Goal: Transaction & Acquisition: Purchase product/service

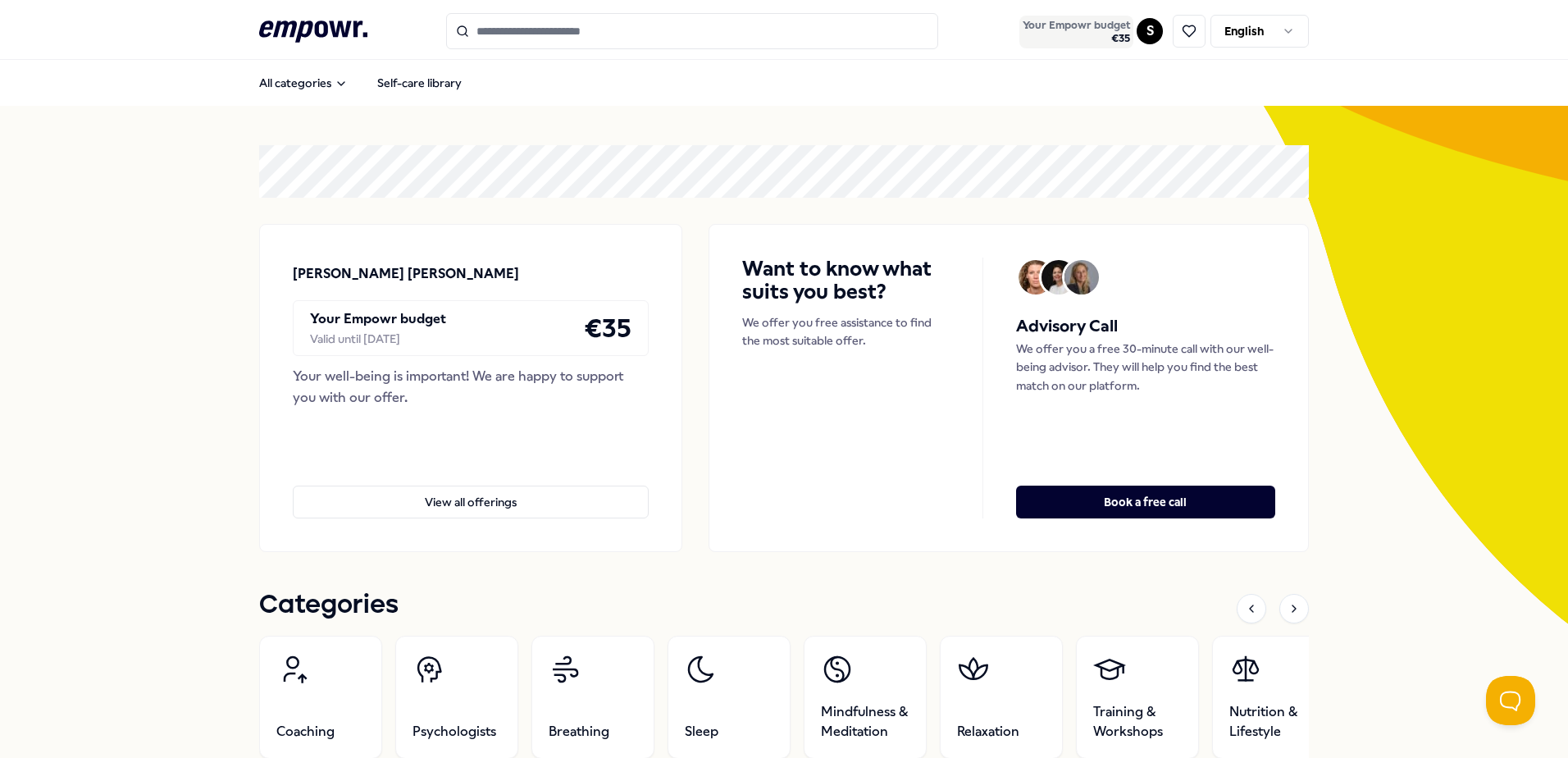
click at [1106, 33] on span "€ 35" at bounding box center [1077, 38] width 107 height 13
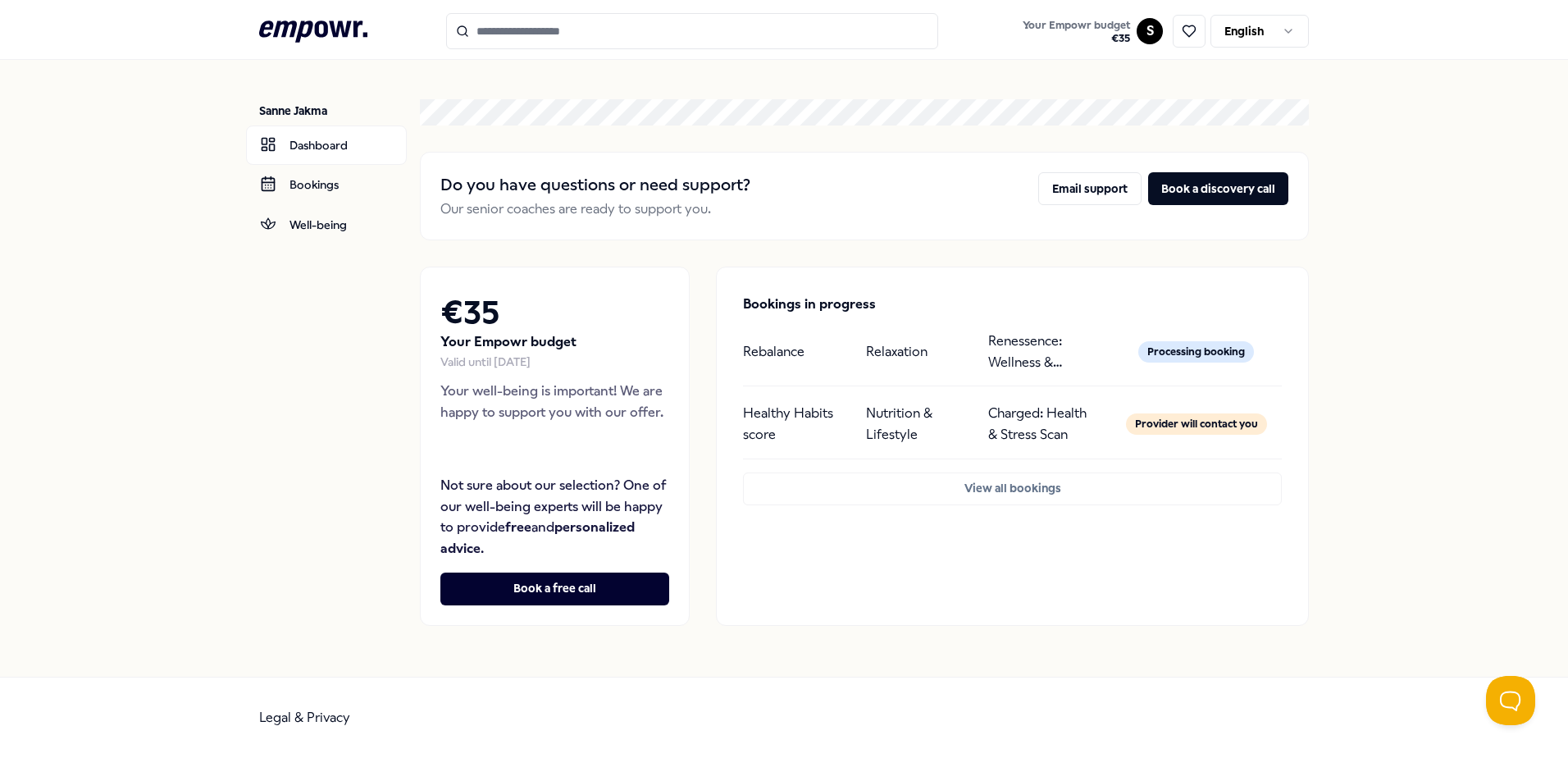
click at [1172, 421] on div "Provider will contact you" at bounding box center [1196, 424] width 141 height 21
click at [999, 403] on p "Charged: Health & Stress Scan" at bounding box center [1042, 423] width 109 height 42
click at [855, 400] on div "Healthy Habits score Nutrition & Lifestyle Charged: Health & Stress Scan Provid…" at bounding box center [1012, 429] width 538 height 60
click at [791, 424] on p "Healthy Habits score" at bounding box center [798, 423] width 109 height 42
click at [776, 418] on p "Healthy Habits score" at bounding box center [798, 423] width 109 height 42
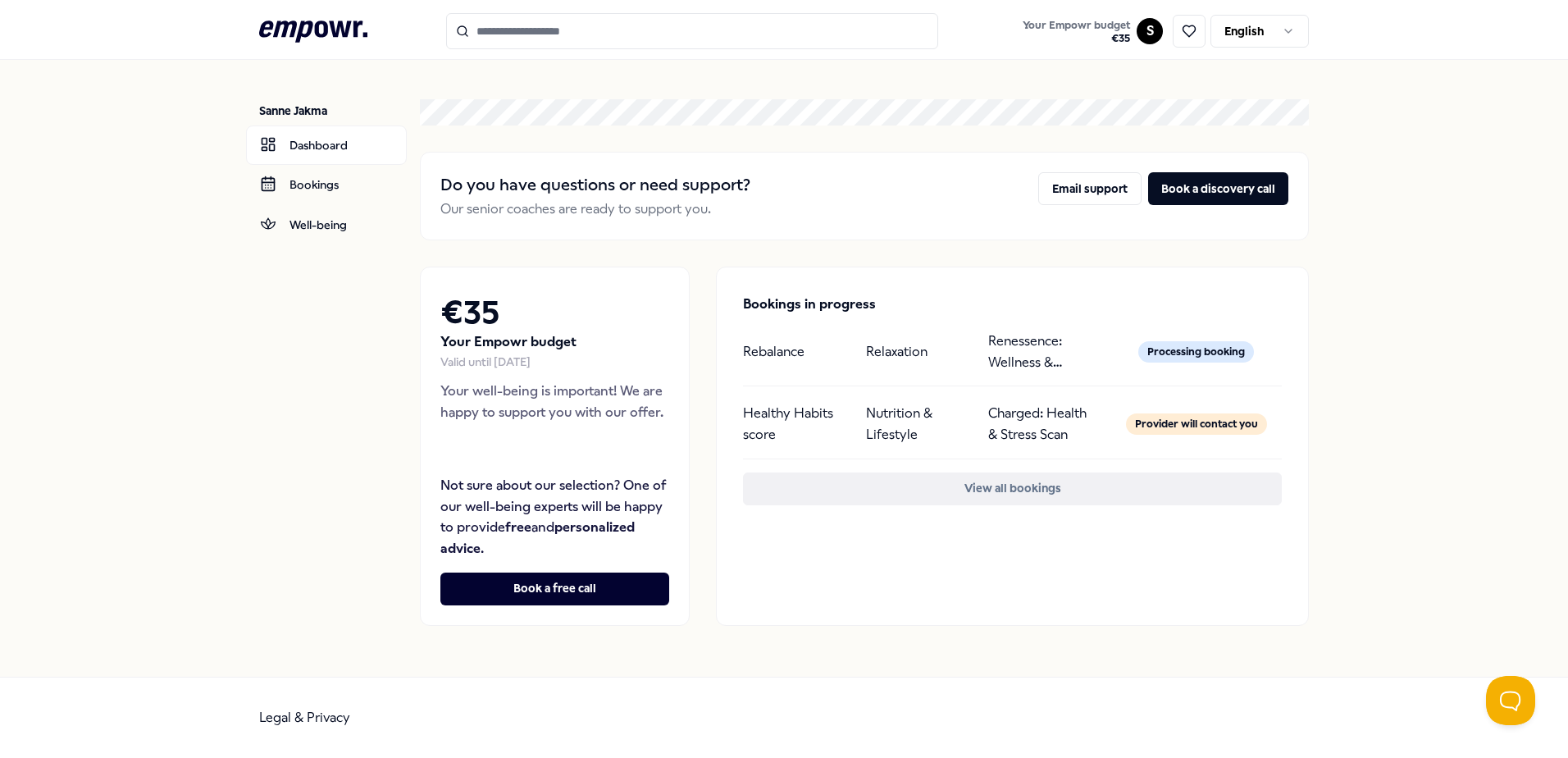
click at [997, 487] on button "View all bookings" at bounding box center [1012, 489] width 538 height 33
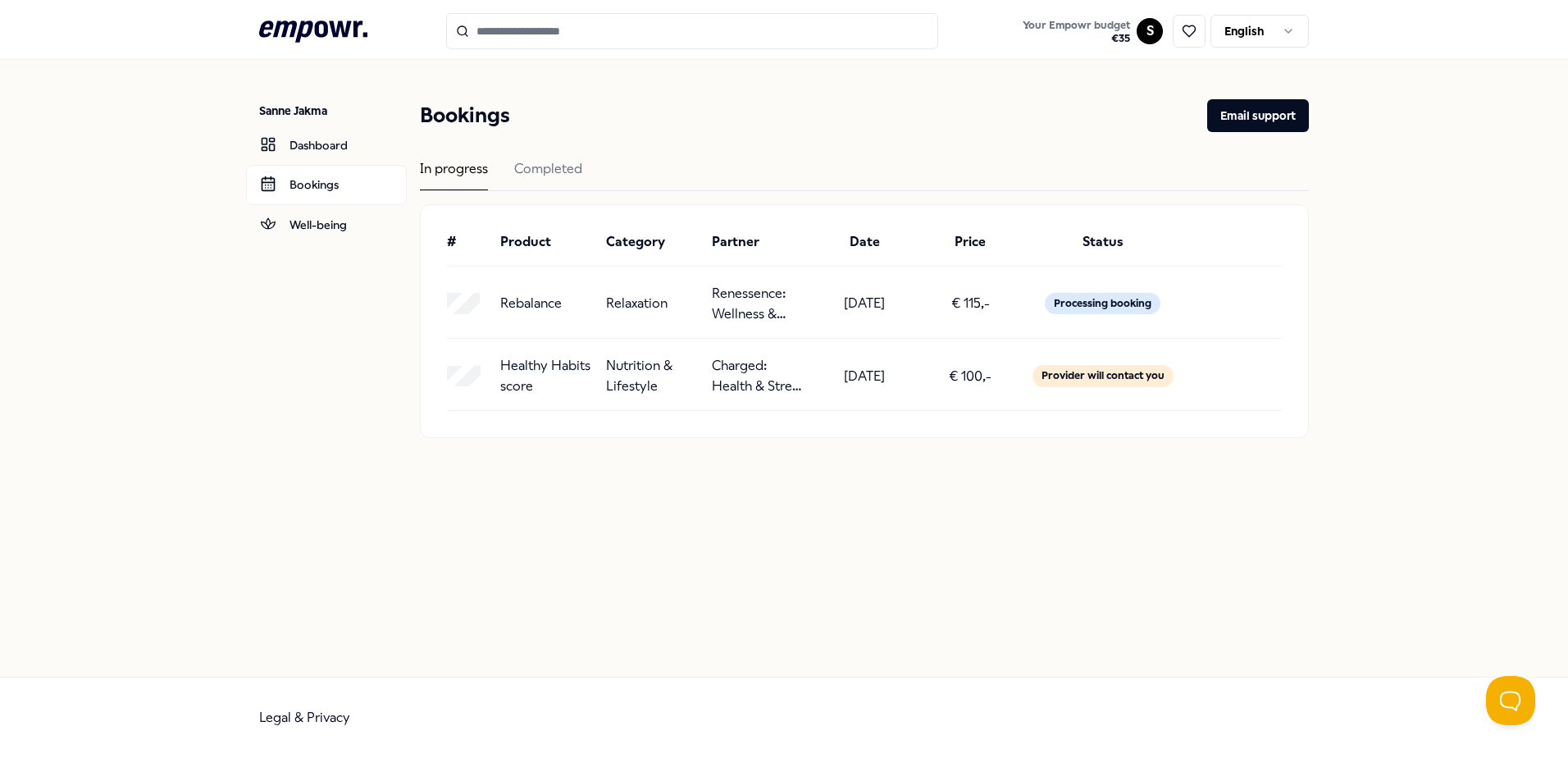
click at [568, 314] on div "Rebalance" at bounding box center [546, 303] width 93 height 42
drag, startPoint x: 566, startPoint y: 316, endPoint x: 665, endPoint y: 306, distance: 99.5
click at [572, 316] on div "Rebalance" at bounding box center [546, 303] width 93 height 42
click at [339, 150] on link "Dashboard" at bounding box center [326, 145] width 161 height 39
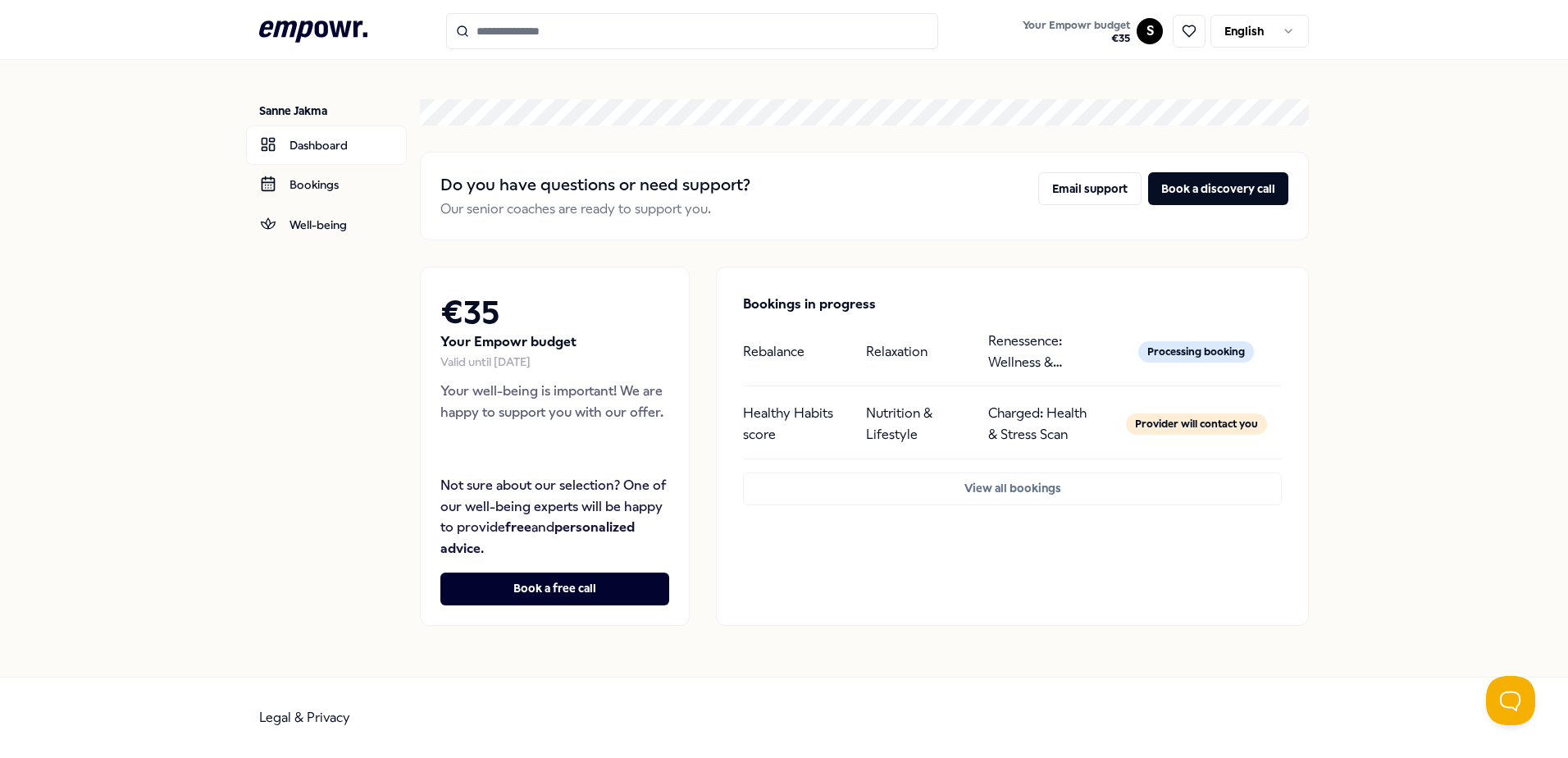
click at [833, 436] on p "Healthy Habits score" at bounding box center [798, 423] width 109 height 42
click at [843, 400] on div "Healthy Habits score Nutrition & Lifestyle Charged: Health & Stress Scan Provid…" at bounding box center [1012, 429] width 538 height 60
click at [899, 403] on p "Nutrition & Lifestyle" at bounding box center [921, 423] width 109 height 42
click at [1083, 411] on p "Charged: Health & Stress Scan" at bounding box center [1042, 423] width 109 height 42
click at [1156, 423] on div "Provider will contact you" at bounding box center [1196, 424] width 141 height 21
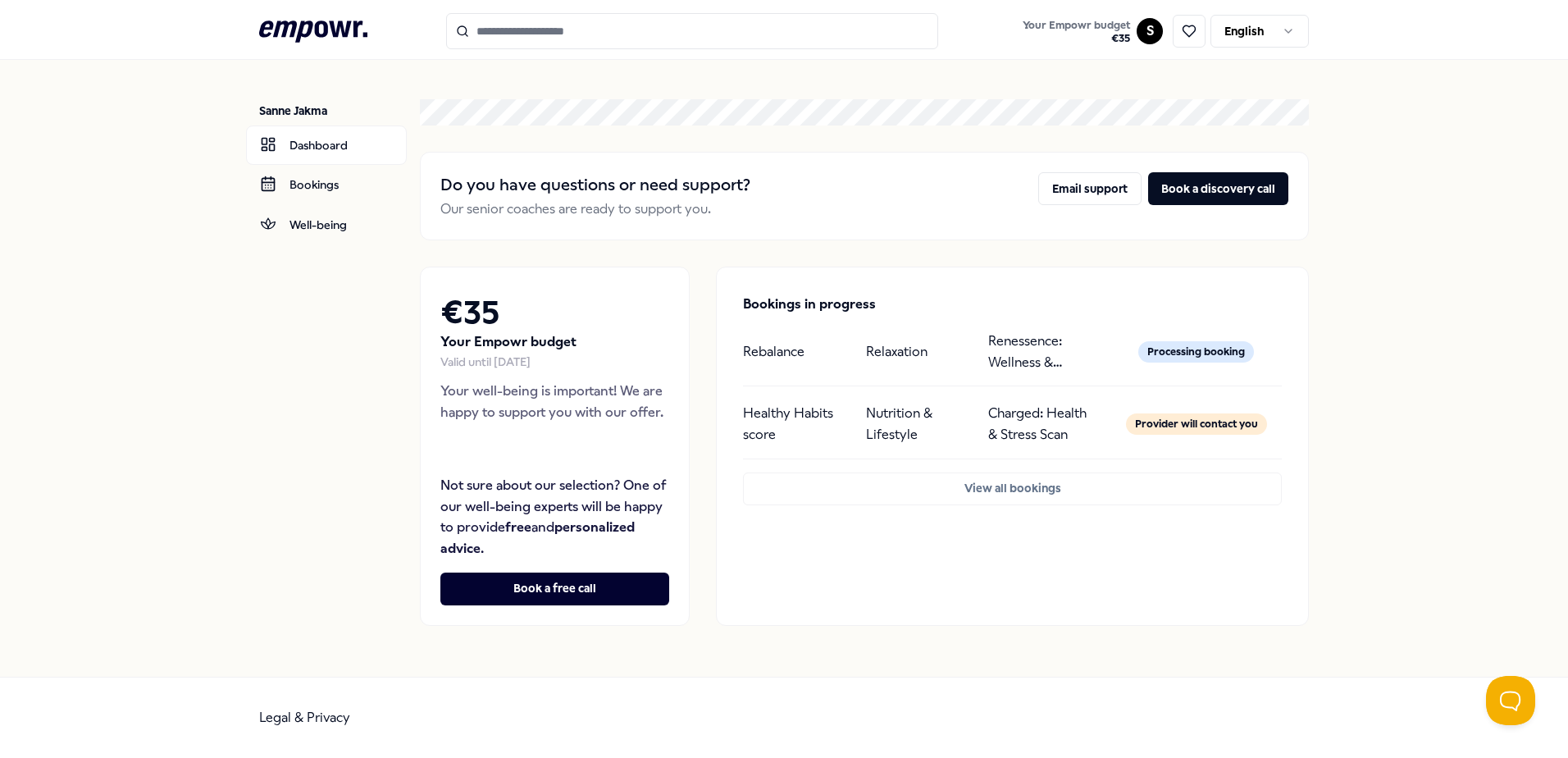
click at [1162, 419] on div "Provider will contact you" at bounding box center [1196, 424] width 141 height 21
drag, startPoint x: 1162, startPoint y: 419, endPoint x: 1100, endPoint y: 415, distance: 62.1
click at [1138, 420] on div "Provider will contact you" at bounding box center [1196, 424] width 141 height 21
click at [1024, 420] on p "Charged: Health & Stress Scan" at bounding box center [1042, 423] width 109 height 42
drag, startPoint x: 1024, startPoint y: 420, endPoint x: 969, endPoint y: 422, distance: 55.0
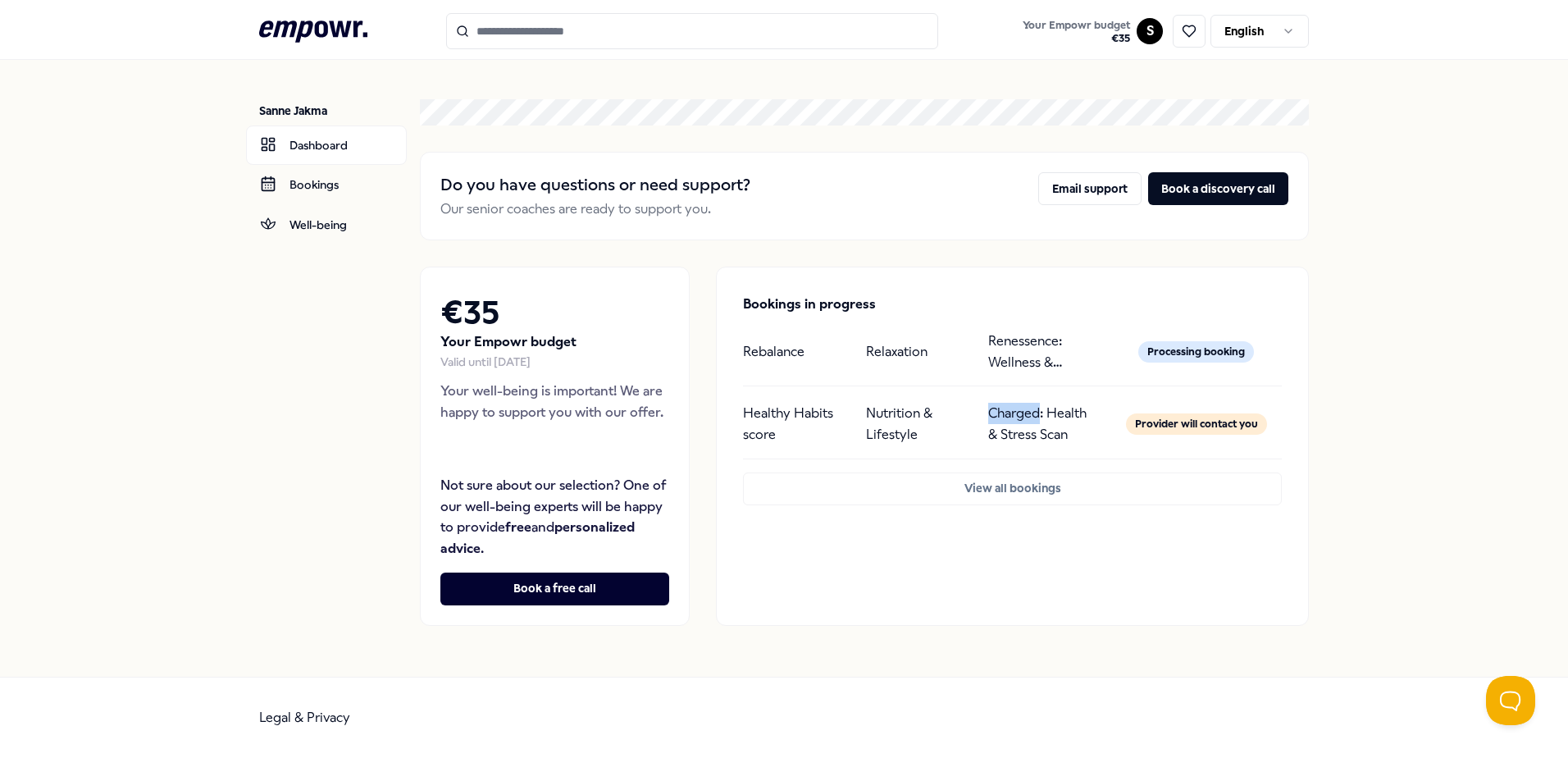
click at [1018, 421] on p "Charged: Health & Stress Scan" at bounding box center [1042, 423] width 109 height 42
click at [894, 436] on p "Nutrition & Lifestyle" at bounding box center [921, 423] width 109 height 42
click at [684, 411] on div "€ 35 Your Empowr budget Valid until [DATE] Your well-being is important! We are…" at bounding box center [555, 446] width 270 height 359
click at [1196, 358] on div "Processing booking" at bounding box center [1196, 352] width 116 height 21
click at [566, 18] on input "Search for products, categories or subcategories" at bounding box center [691, 30] width 492 height 36
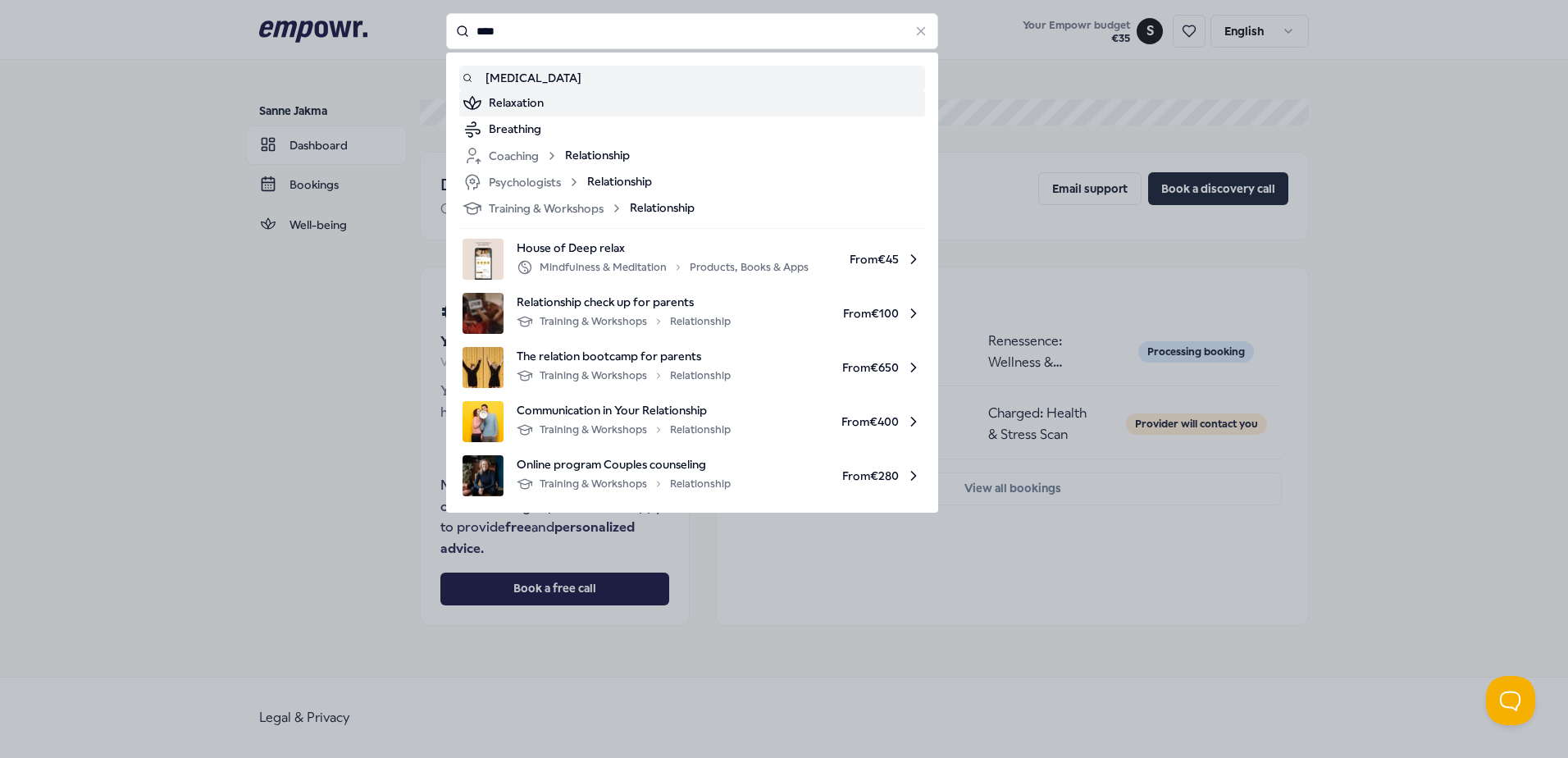
click at [569, 113] on div "Relaxation" at bounding box center [705, 103] width 433 height 20
type input "****"
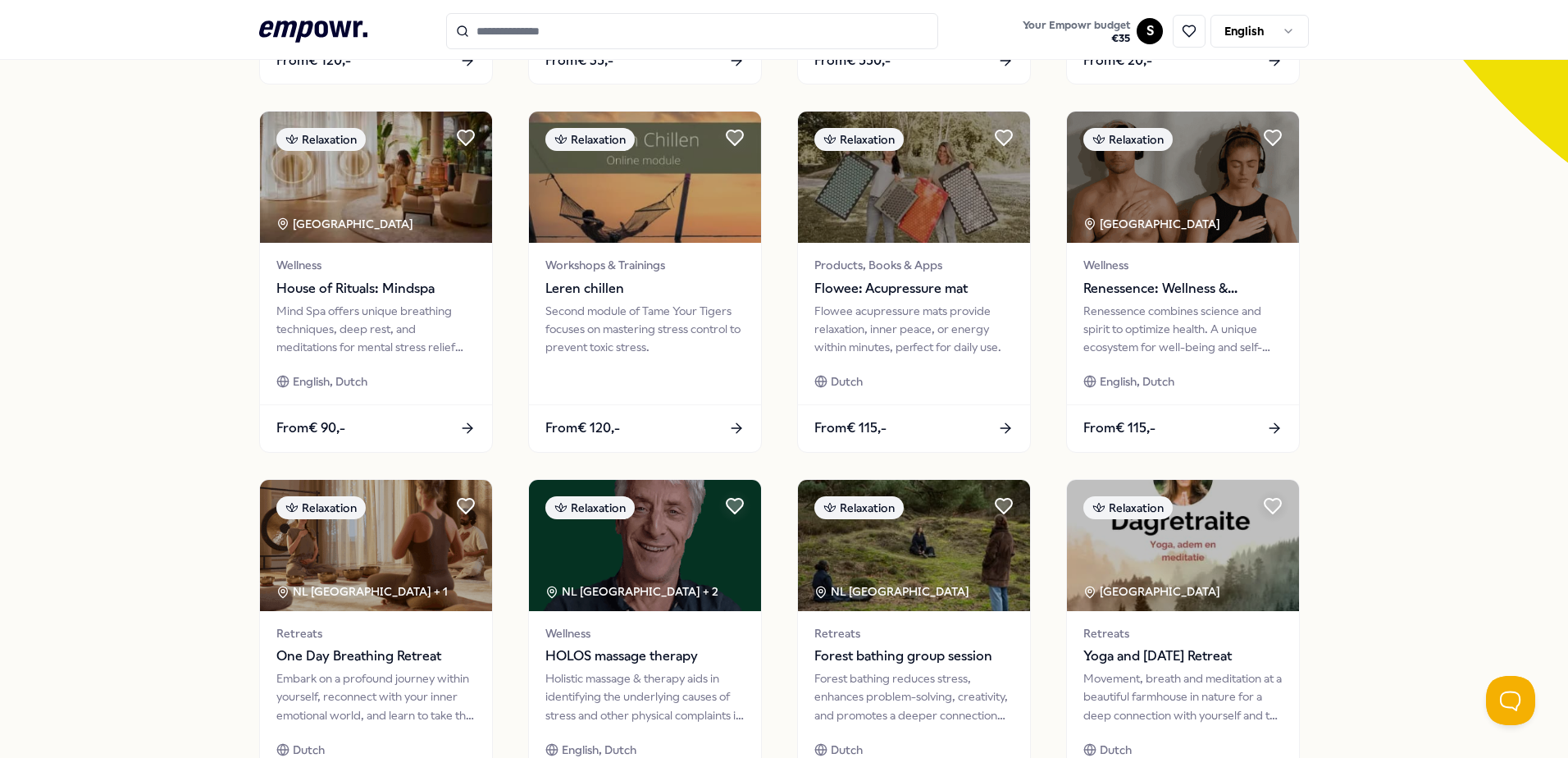
scroll to position [575, 0]
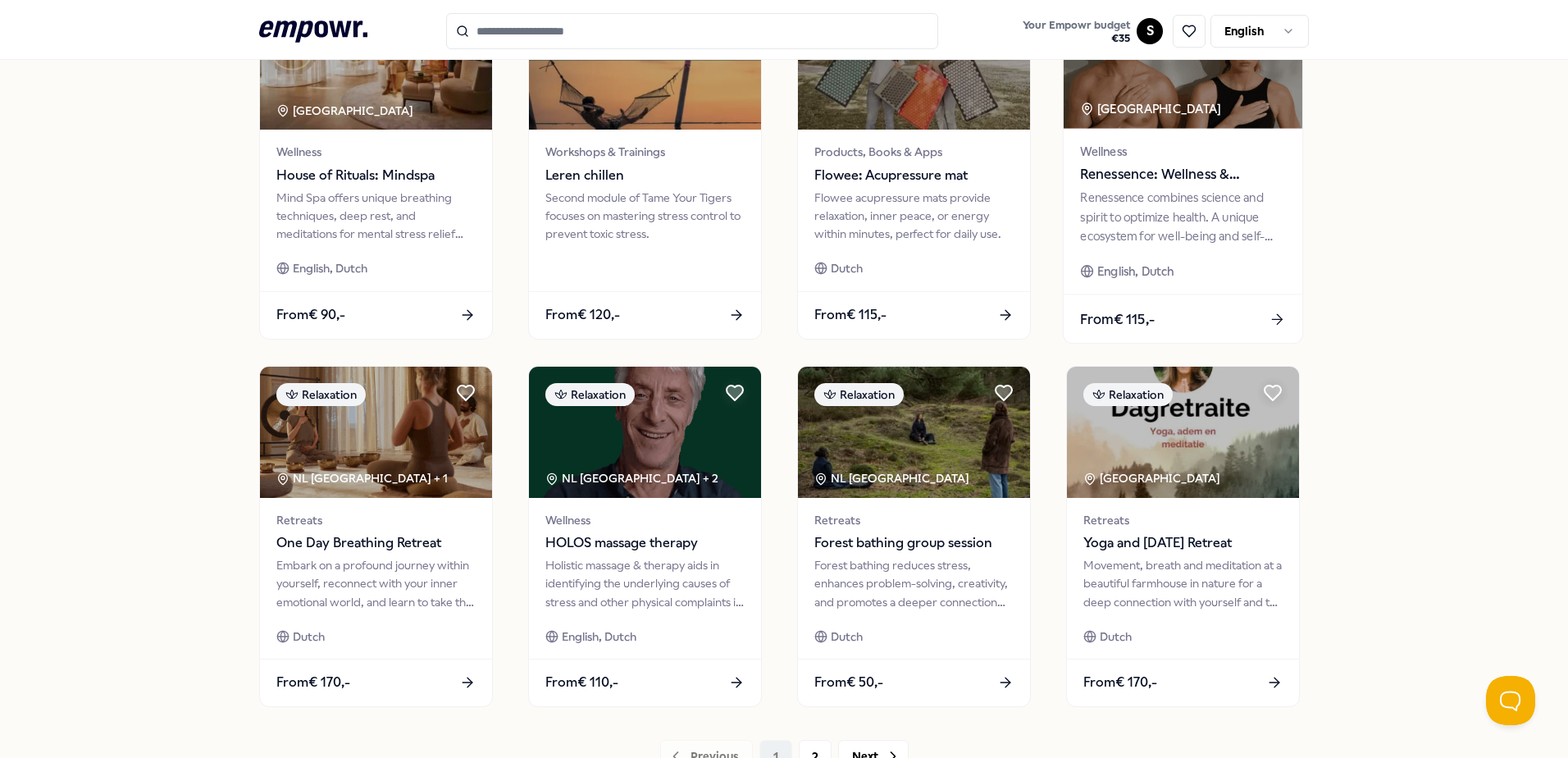
click at [1156, 190] on div "Renessence combines science and spirit to optimize health. A unique ecosystem f…" at bounding box center [1182, 217] width 205 height 57
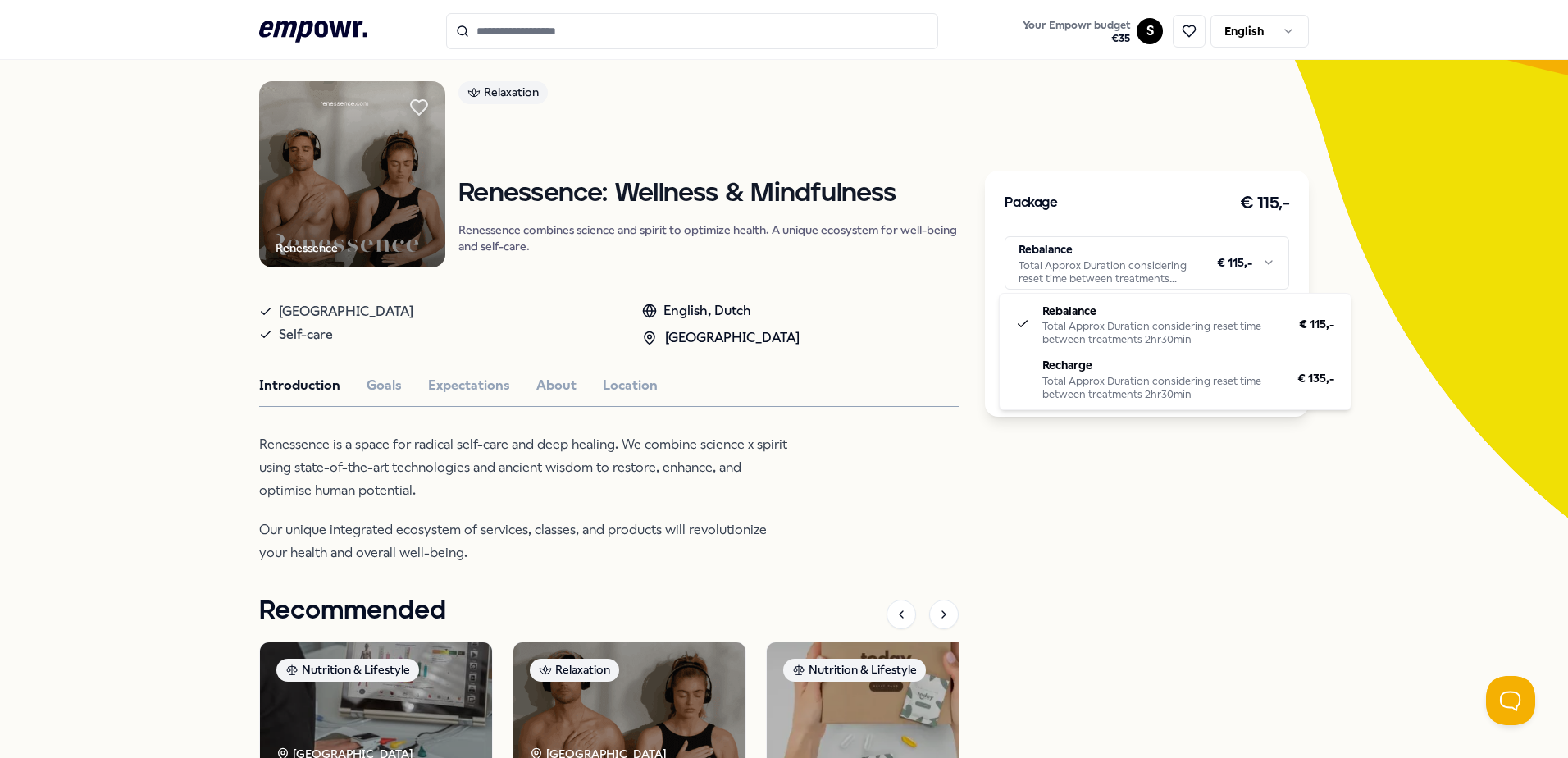
click at [1196, 263] on html ".empowr-logo_svg__cls-1{fill:#03032f} Your Empowr budget € 35 S English All cat…" at bounding box center [784, 379] width 1568 height 758
click at [1139, 284] on html ".empowr-logo_svg__cls-1{fill:#03032f} Your Empowr budget € 35 S English All cat…" at bounding box center [784, 379] width 1568 height 758
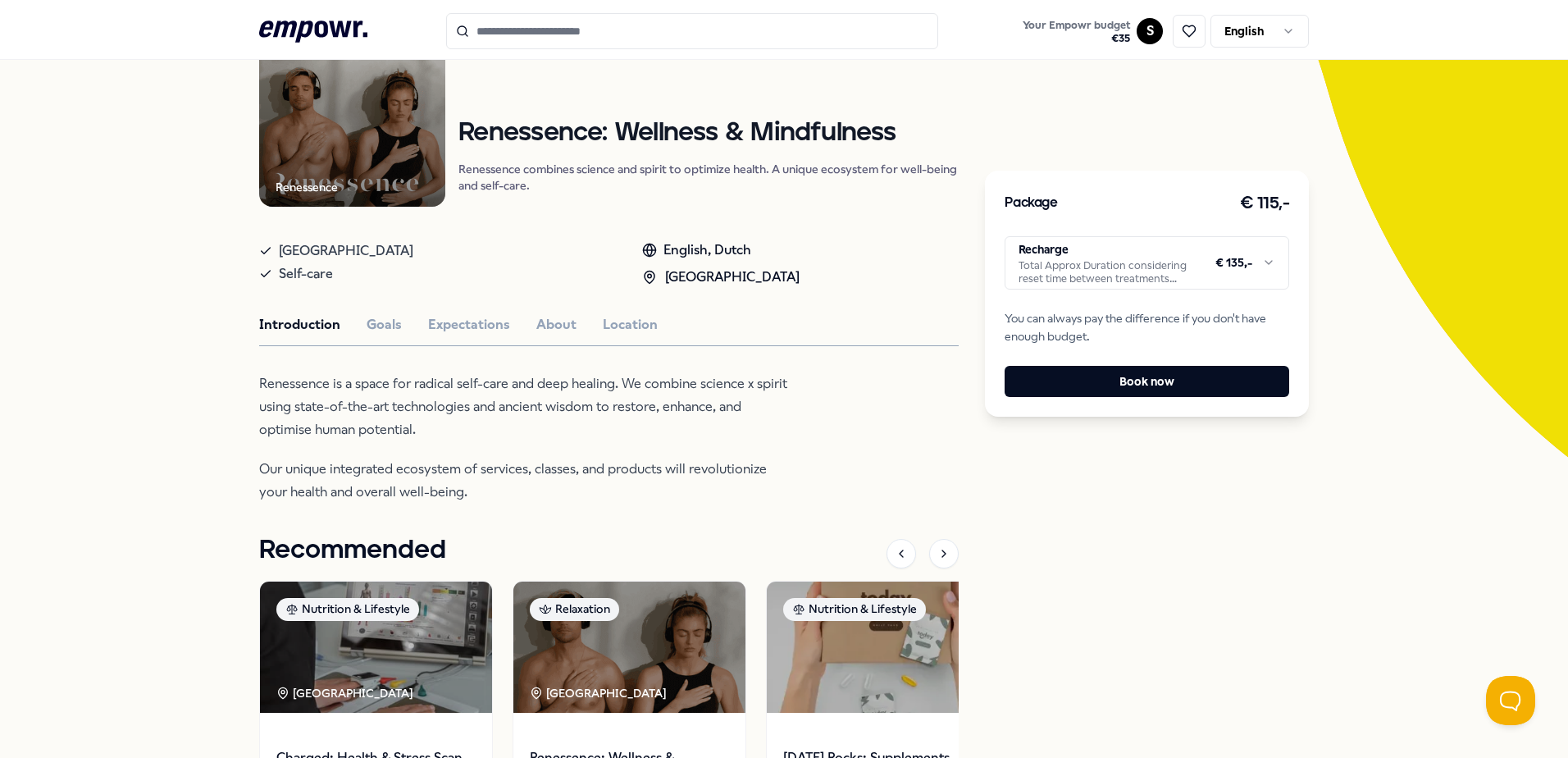
scroll to position [270, 0]
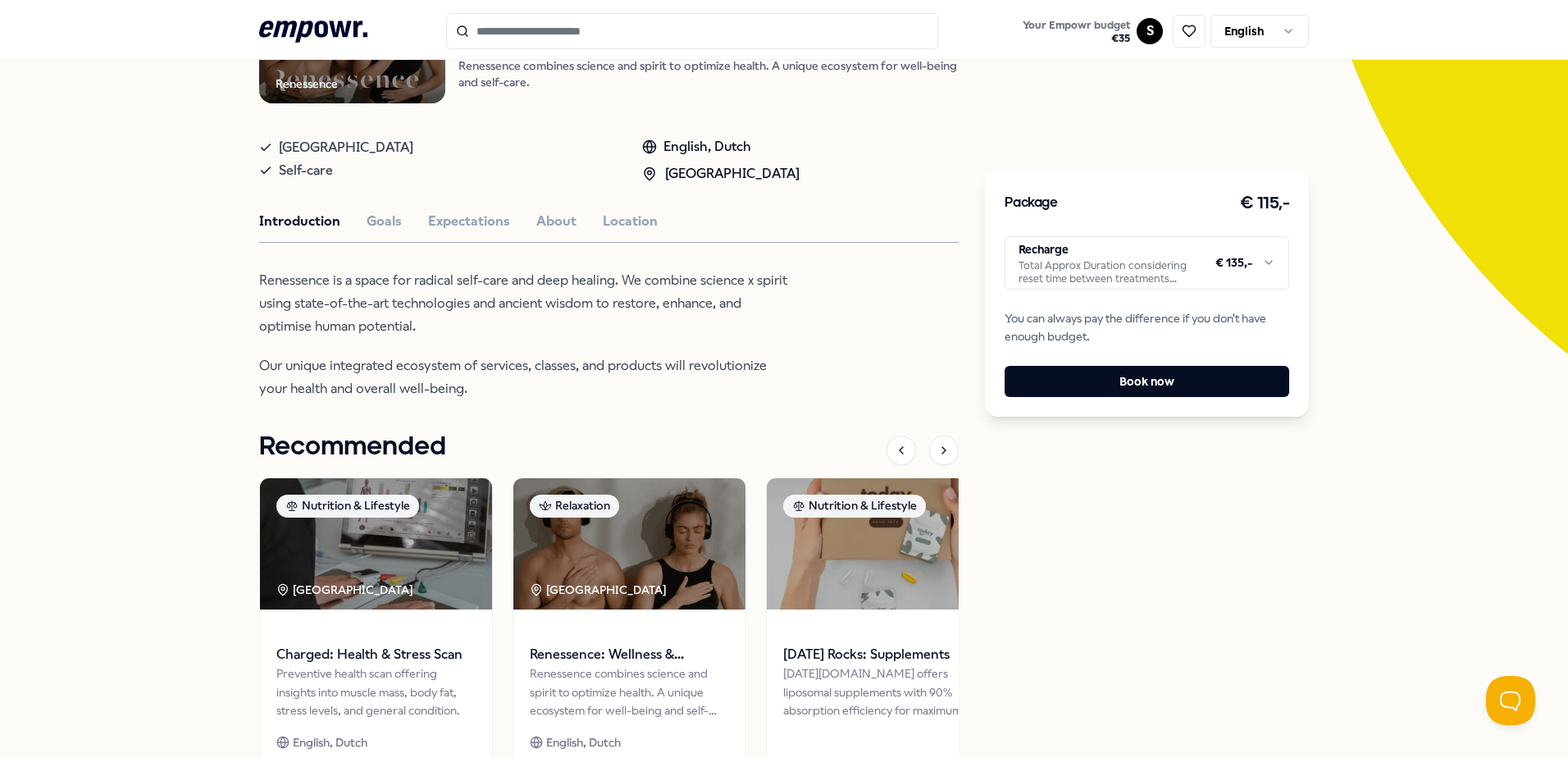
click at [549, 209] on div "Renessence Relaxation Renessence: Wellness & Mindfulness Renessence combines sc…" at bounding box center [608, 376] width 699 height 918
click at [443, 224] on button "Expectations" at bounding box center [469, 221] width 82 height 21
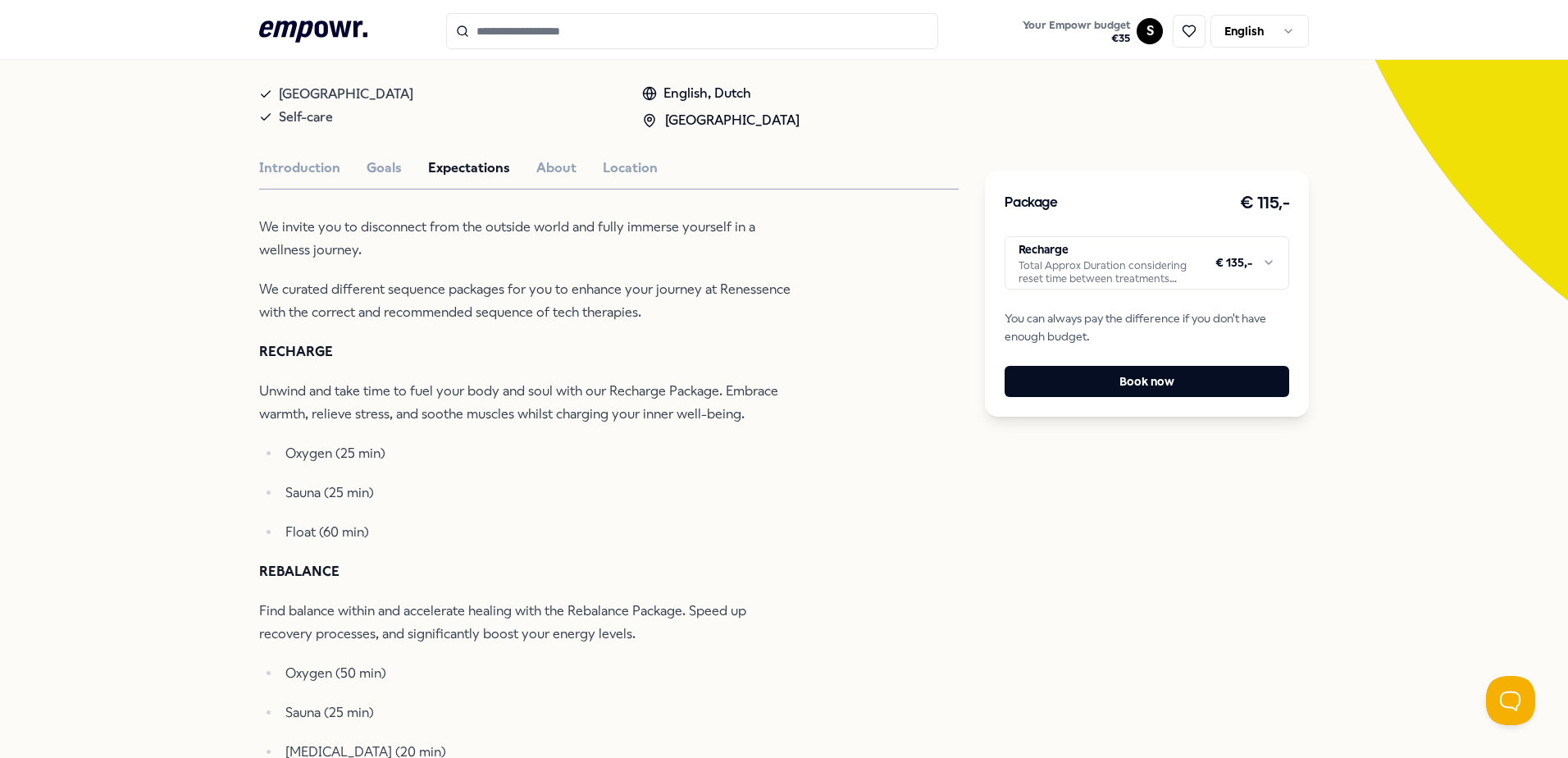
scroll to position [352, 0]
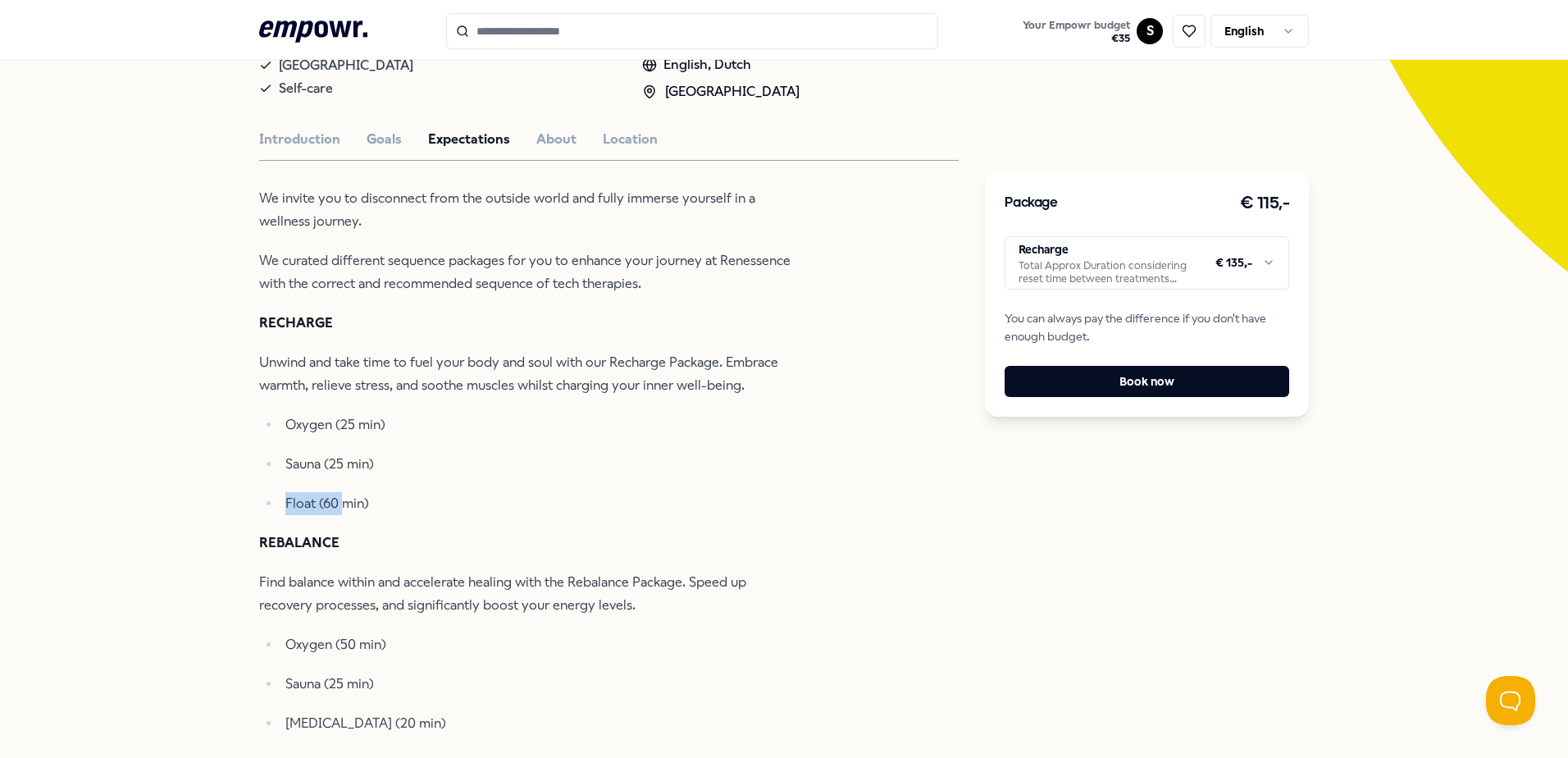
drag, startPoint x: 337, startPoint y: 501, endPoint x: 250, endPoint y: 501, distance: 87.0
click at [250, 501] on div "Back Renessence Relaxation Renessence: Wellness & Mindfulness Renessence combin…" at bounding box center [784, 478] width 1568 height 1449
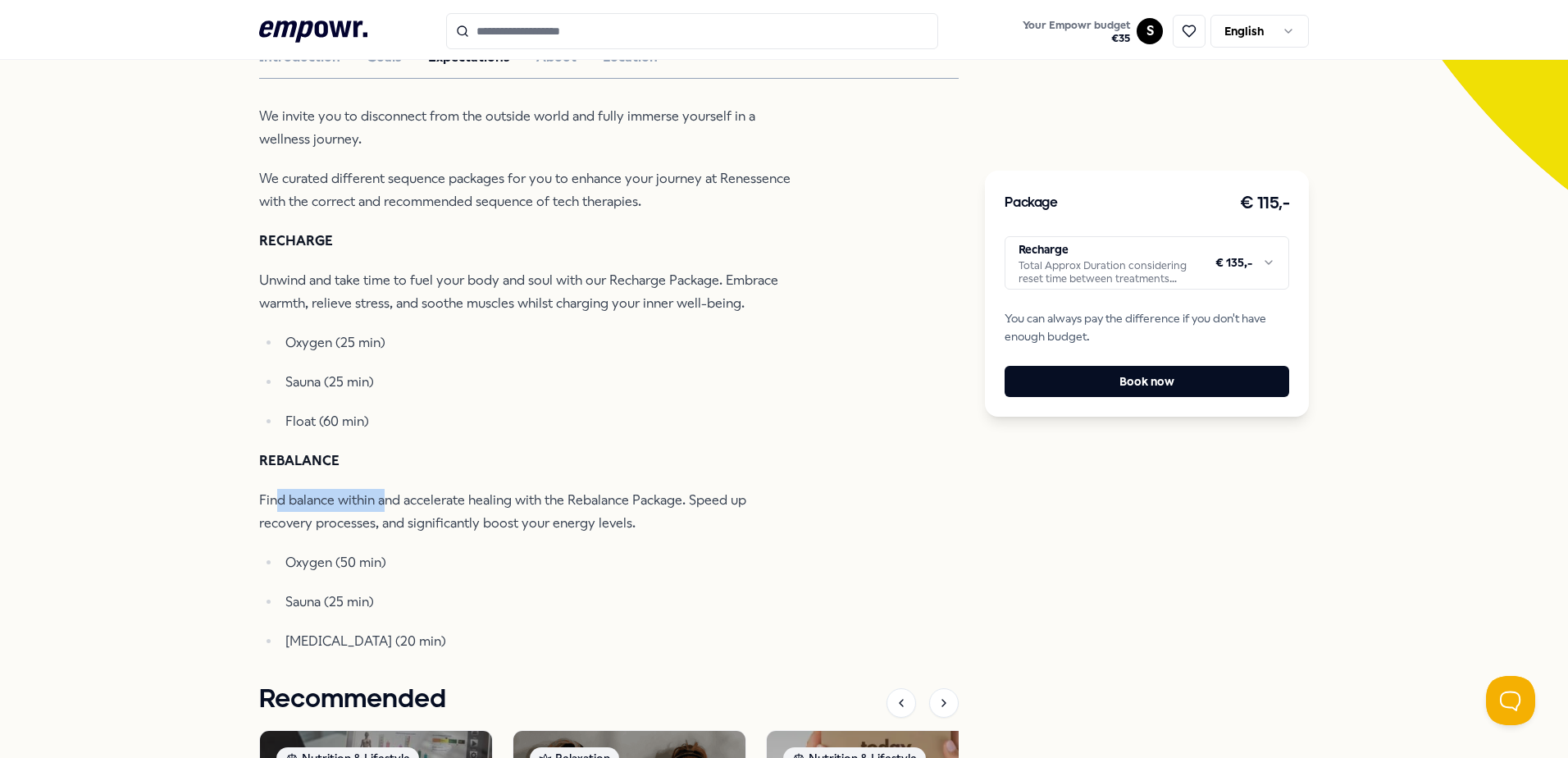
drag, startPoint x: 267, startPoint y: 481, endPoint x: 377, endPoint y: 477, distance: 110.1
click at [377, 477] on div "We invite you to disconnect from the outside world and fully immerse yourself i…" at bounding box center [526, 379] width 533 height 548
drag, startPoint x: 311, startPoint y: 466, endPoint x: 224, endPoint y: 462, distance: 87.1
click at [224, 462] on div "Back Renessence Relaxation Renessence: Wellness & Mindfulness Renessence combin…" at bounding box center [784, 396] width 1568 height 1449
drag, startPoint x: 286, startPoint y: 626, endPoint x: 451, endPoint y: 641, distance: 165.7
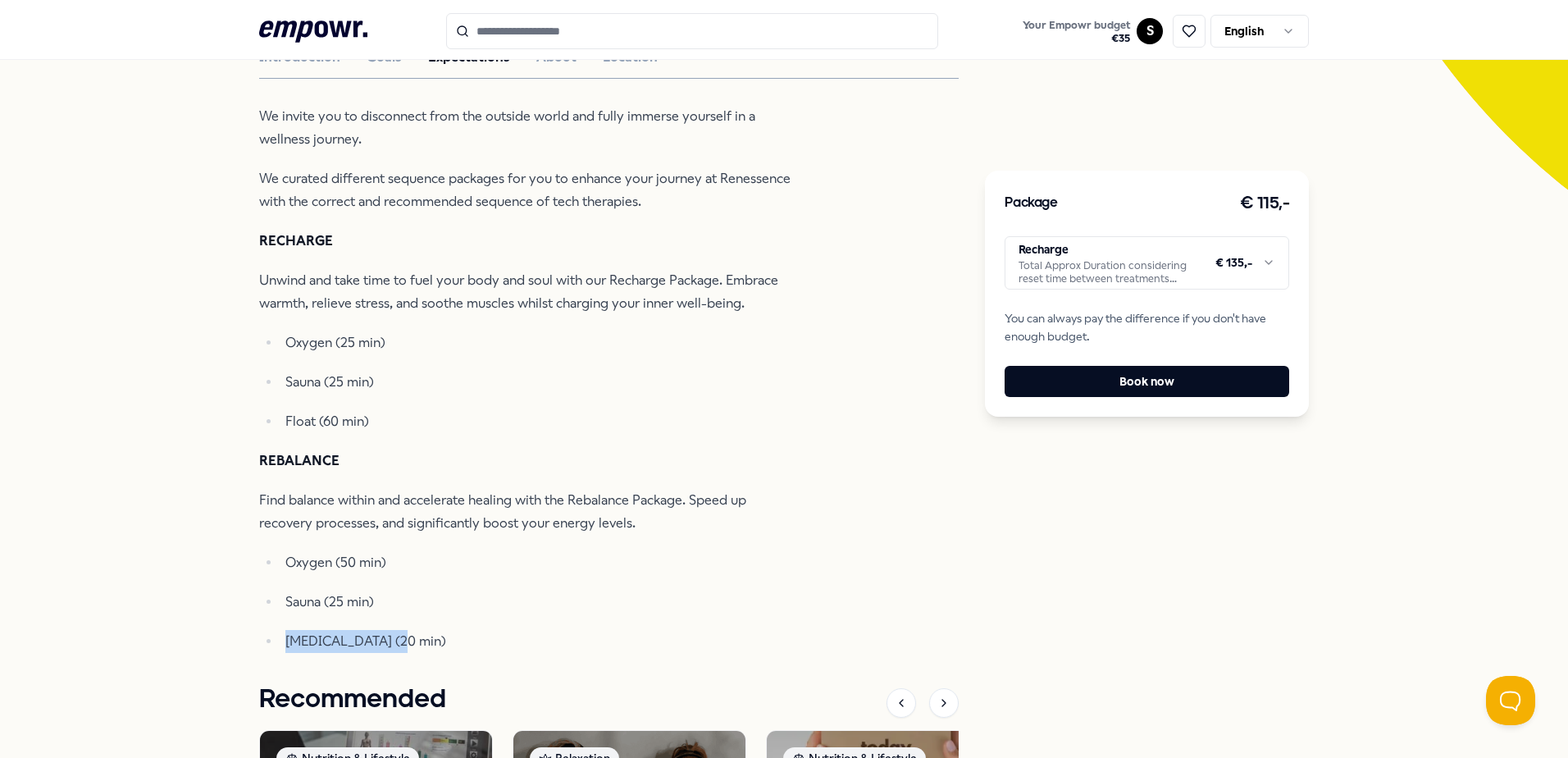
click at [451, 641] on ul "Oxygen (50 min) Sauna (25 min) [MEDICAL_DATA] (20 min)" at bounding box center [526, 602] width 533 height 101
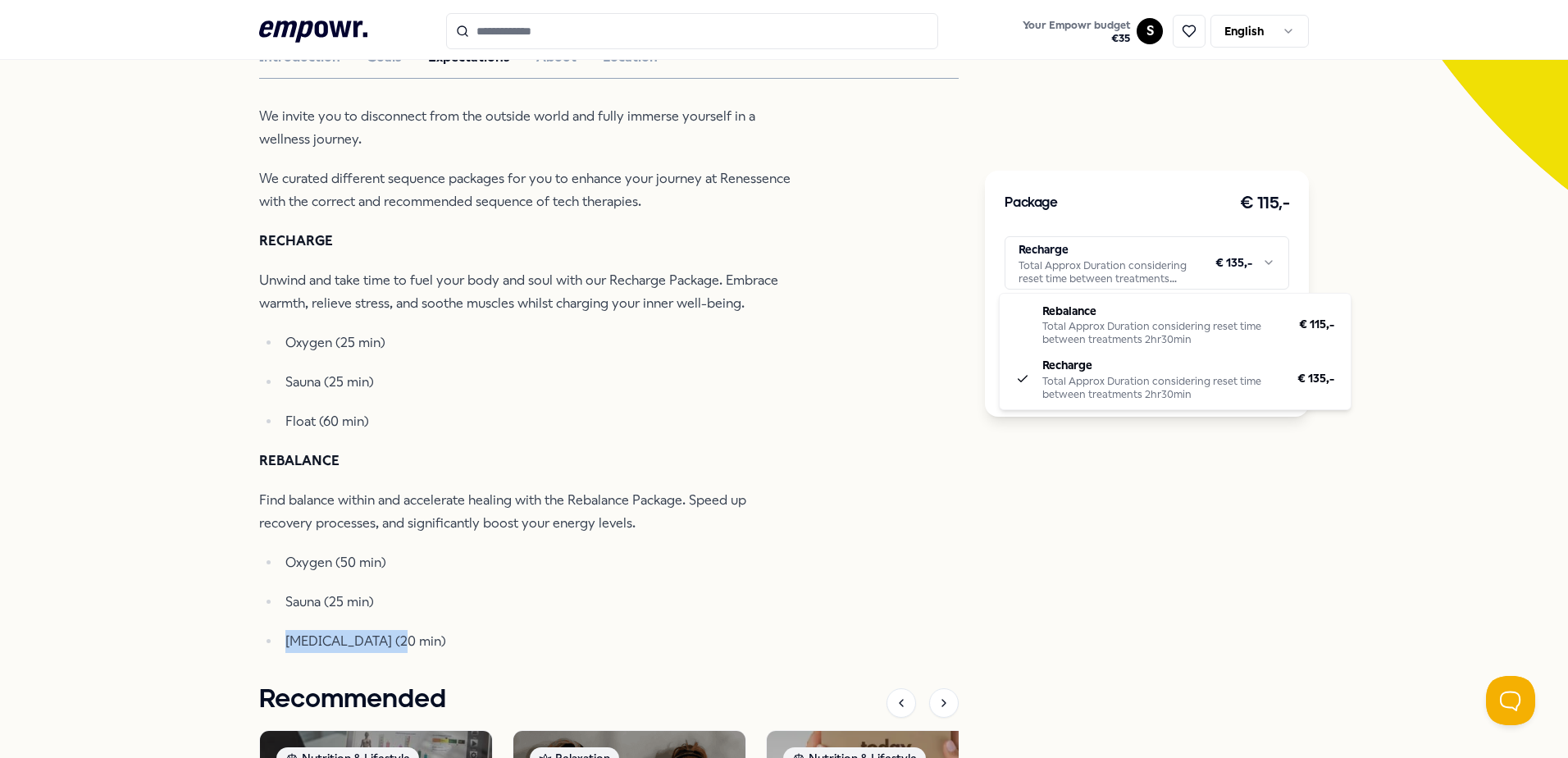
click at [1096, 265] on html ".empowr-logo_svg__cls-1{fill:#03032f} Your Empowr budget € 35 S English All cat…" at bounding box center [784, 379] width 1568 height 758
click at [270, 466] on html ".empowr-logo_svg__cls-1{fill:#03032f} Your Empowr budget € 35 S English All cat…" at bounding box center [784, 379] width 1568 height 758
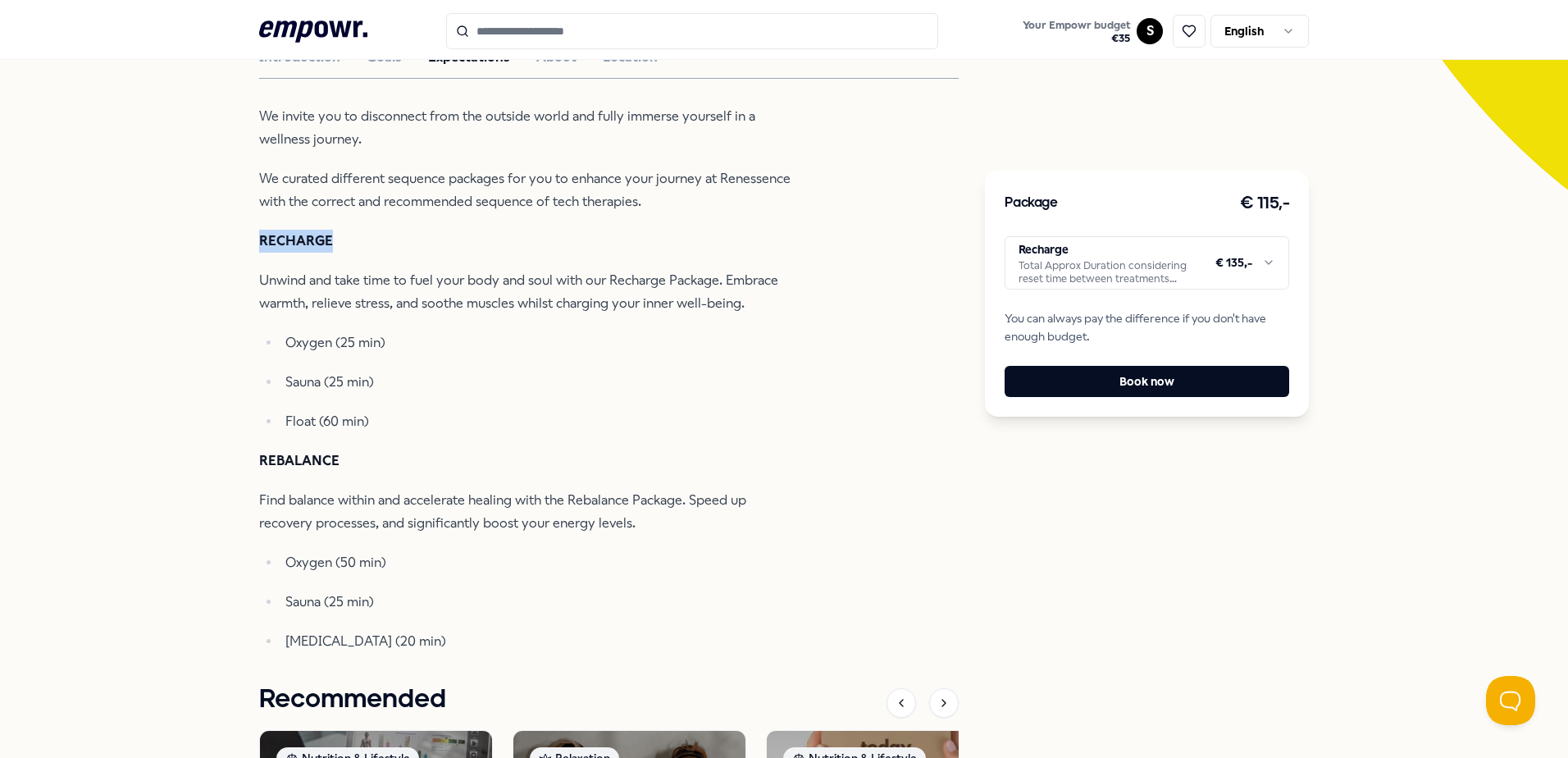
drag, startPoint x: 250, startPoint y: 238, endPoint x: 354, endPoint y: 234, distance: 104.1
click at [354, 234] on div "Back Renessence Relaxation Renessence: Wellness & Mindfulness Renessence combin…" at bounding box center [784, 396] width 1568 height 1449
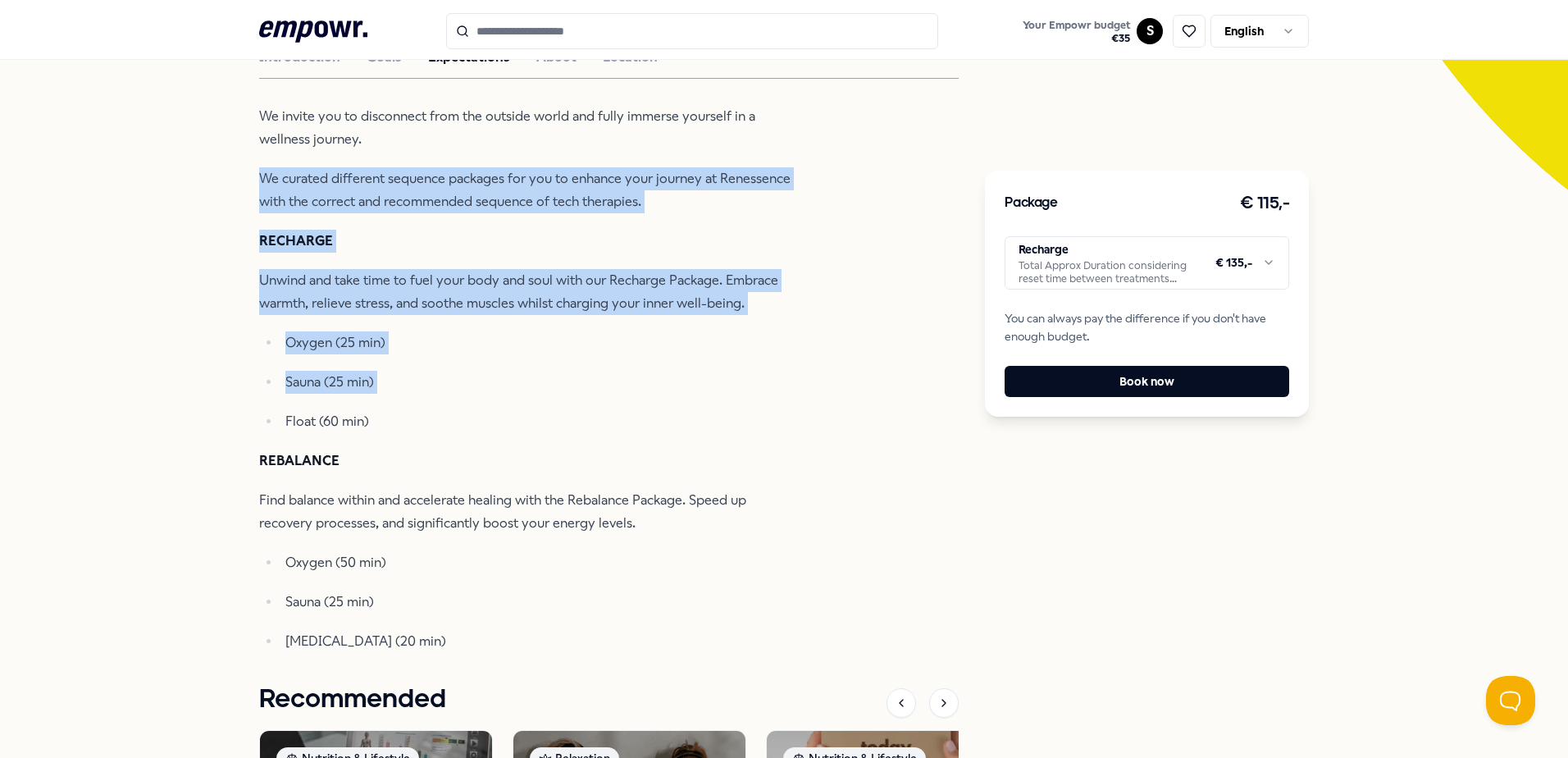
drag, startPoint x: 359, startPoint y: 407, endPoint x: 66, endPoint y: 180, distance: 370.6
click at [66, 180] on div "Back Renessence Relaxation Renessence: Wellness & Mindfulness Renessence combin…" at bounding box center [784, 396] width 1568 height 1449
click at [183, 272] on div "Back Renessence Relaxation Renessence: Wellness & Mindfulness Renessence combin…" at bounding box center [784, 396] width 1568 height 1449
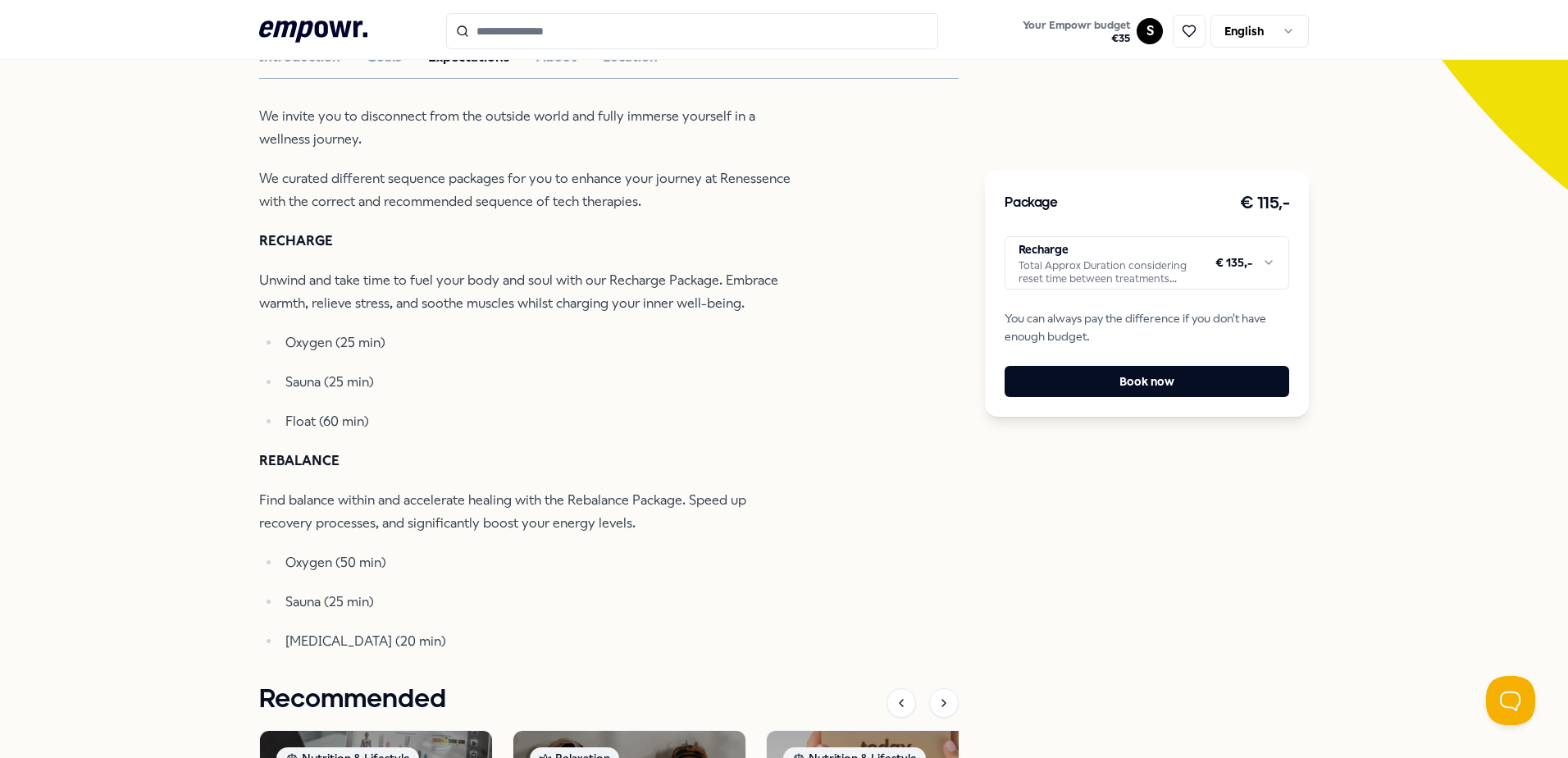
click at [263, 239] on strong "RECHARGE" at bounding box center [296, 241] width 74 height 16
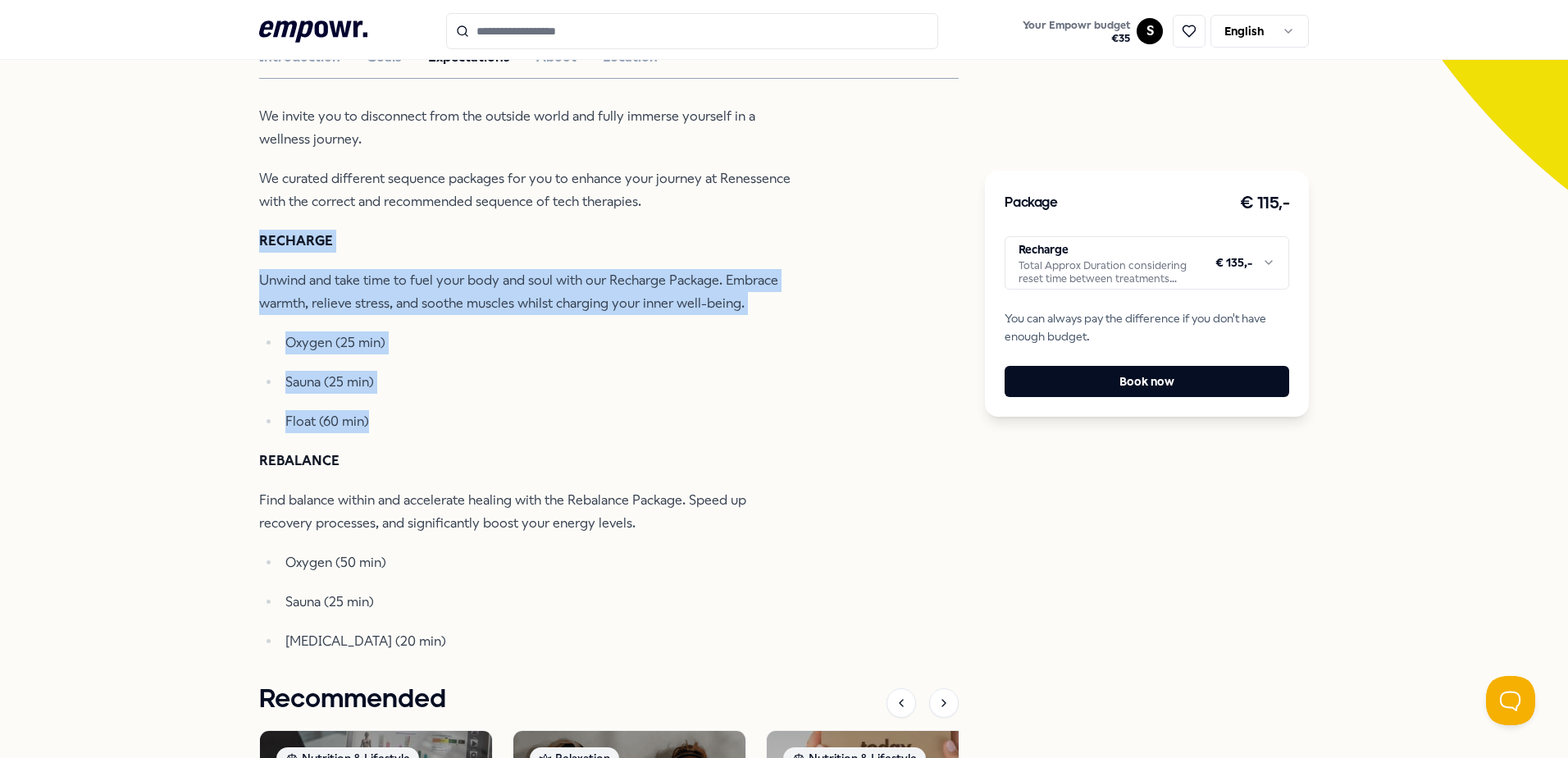
drag, startPoint x: 245, startPoint y: 238, endPoint x: 462, endPoint y: 428, distance: 288.4
click at [462, 428] on div "Back Renessence Relaxation Renessence: Wellness & Mindfulness Renessence combin…" at bounding box center [784, 396] width 1568 height 1449
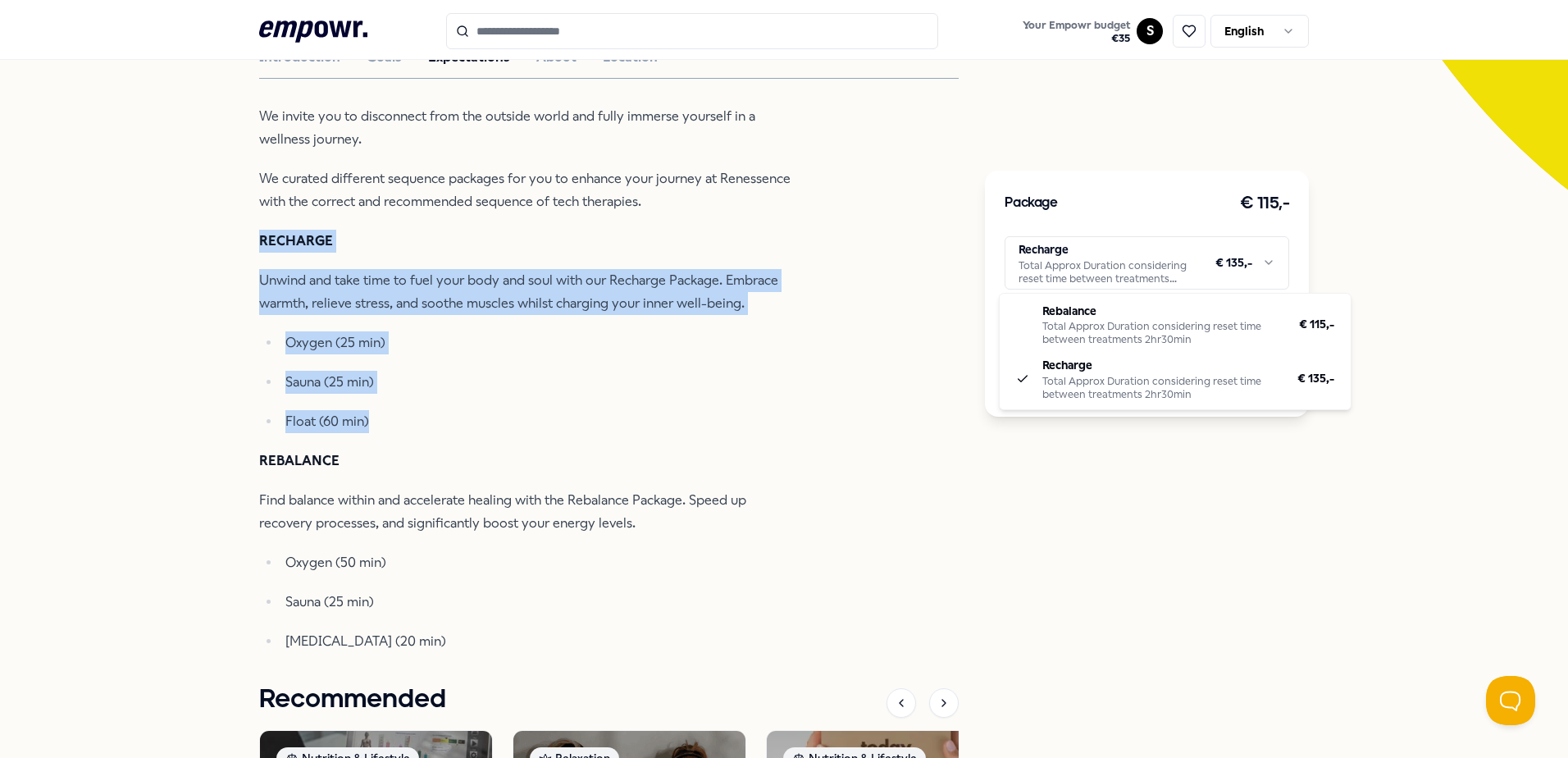
click at [1139, 250] on html ".empowr-logo_svg__cls-1{fill:#03032f} Your Empowr budget € 35 S English All cat…" at bounding box center [784, 379] width 1568 height 758
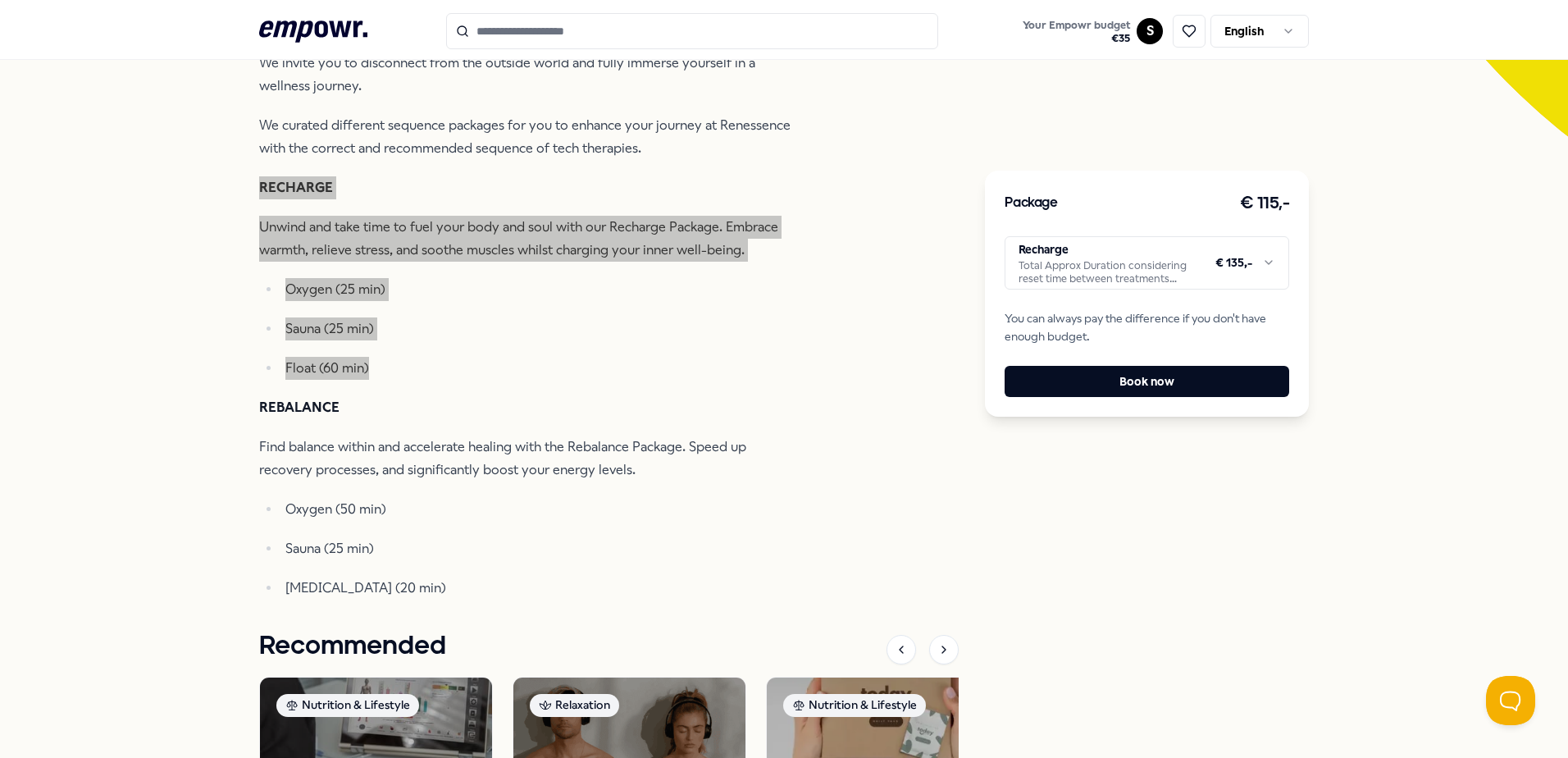
scroll to position [516, 0]
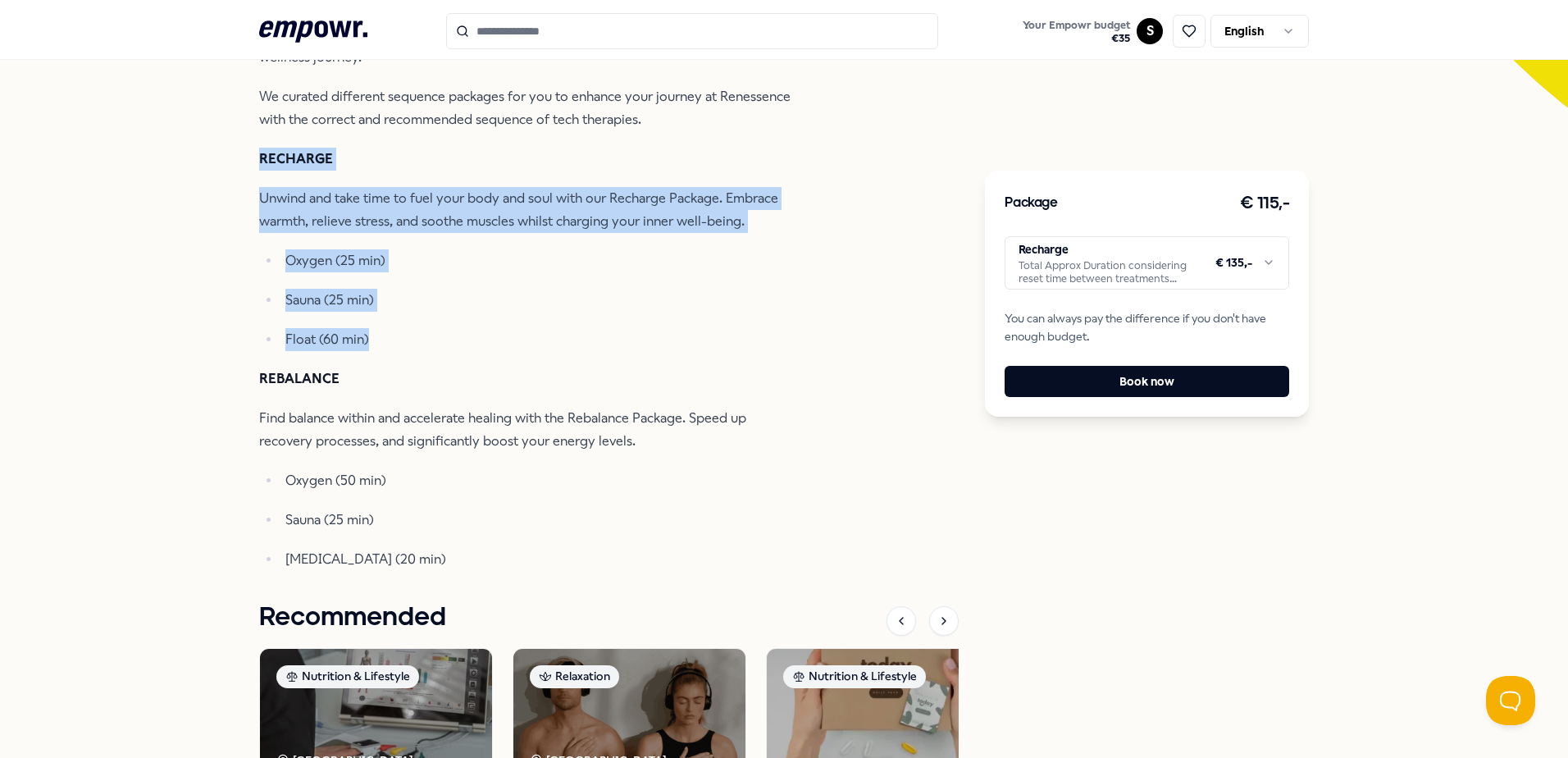
click at [482, 314] on ul "Oxygen (25 min) Sauna (25 min) Float (60 min)" at bounding box center [526, 300] width 533 height 101
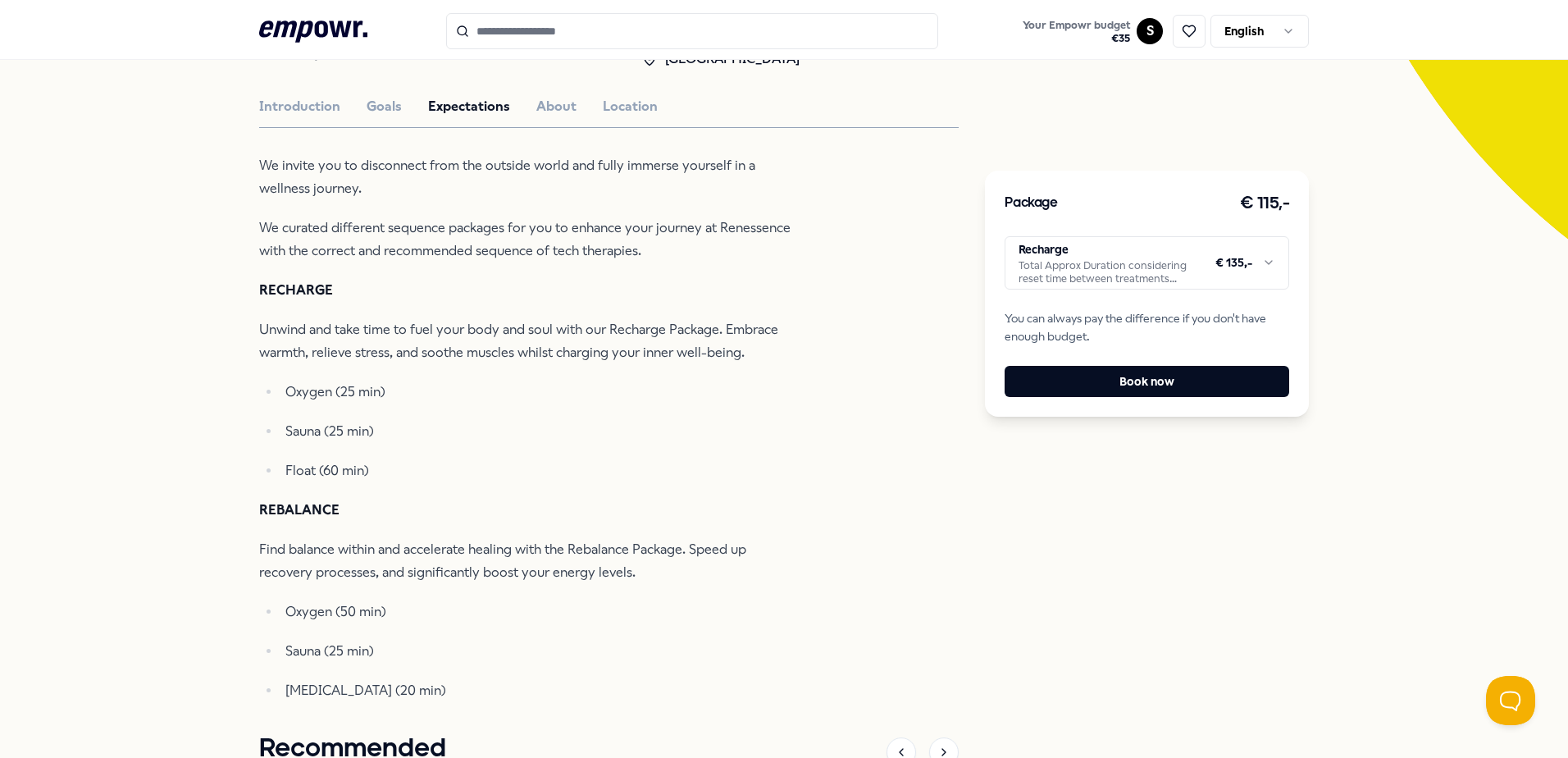
scroll to position [0, 0]
